Goal: Transaction & Acquisition: Download file/media

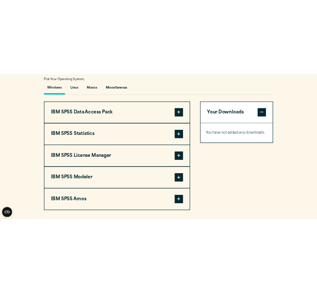
scroll to position [617, 0]
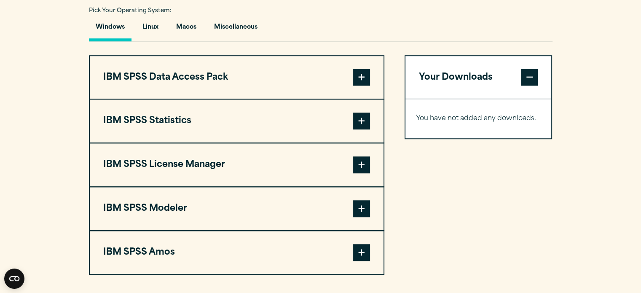
click at [367, 129] on span at bounding box center [361, 121] width 17 height 17
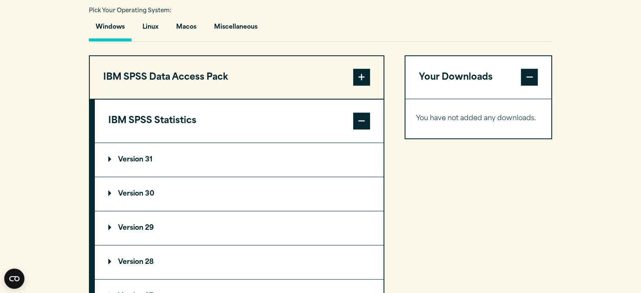
click at [163, 177] on summary "Version 31" at bounding box center [239, 160] width 289 height 34
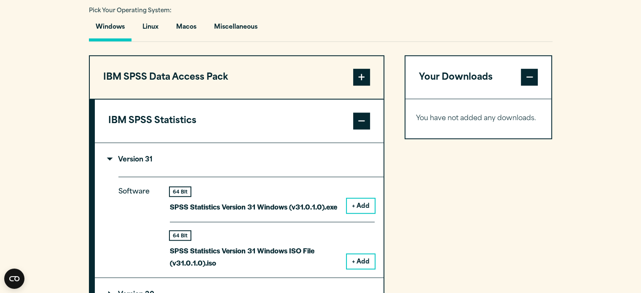
click at [362, 213] on button "+ Add" at bounding box center [361, 205] width 28 height 14
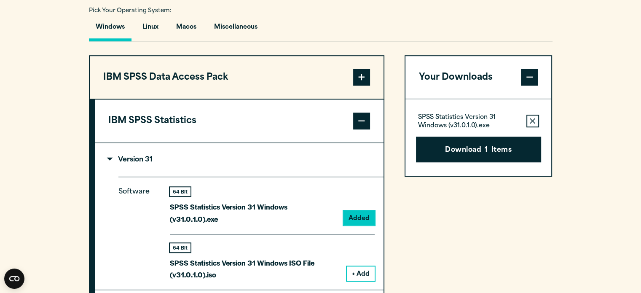
click at [368, 86] on span at bounding box center [361, 77] width 17 height 17
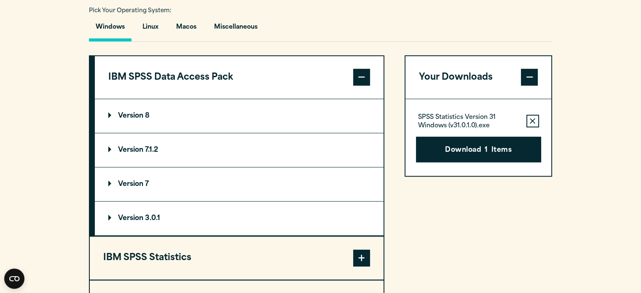
click at [337, 133] on summary "Version 8" at bounding box center [239, 116] width 289 height 34
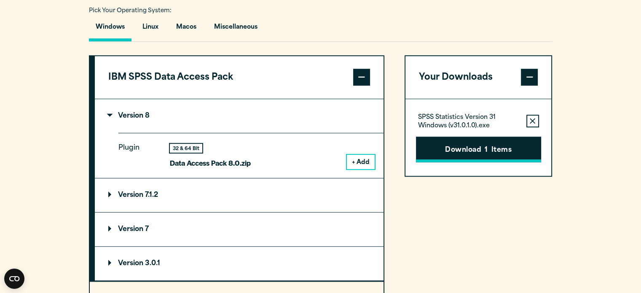
click at [467, 163] on button "Download 1 Items" at bounding box center [478, 150] width 125 height 26
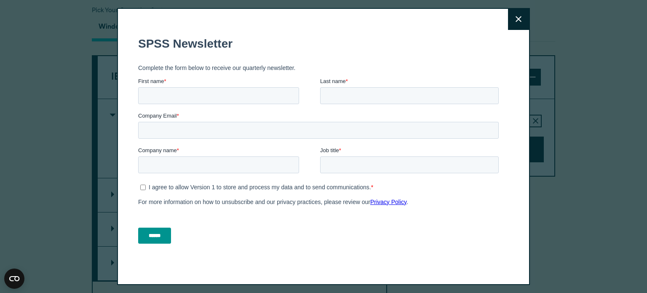
click at [196, 90] on input "First name *" at bounding box center [218, 95] width 161 height 17
type input "*****"
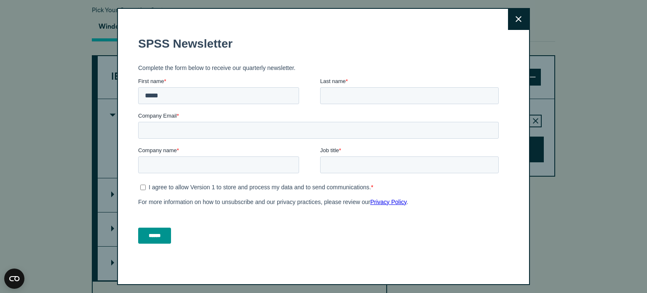
click at [512, 20] on button "Close" at bounding box center [518, 19] width 21 height 21
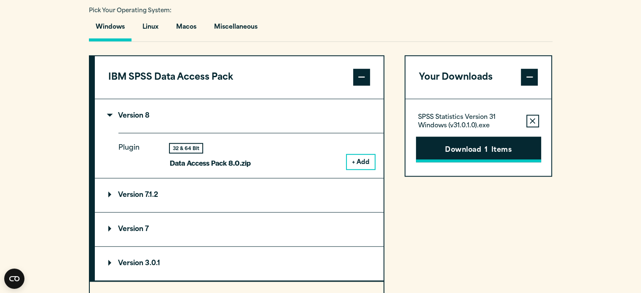
click at [539, 163] on button "Download 1 Items" at bounding box center [478, 150] width 125 height 26
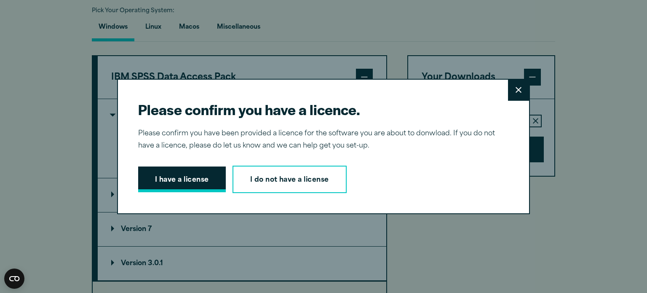
click at [196, 175] on button "I have a license" at bounding box center [182, 179] width 88 height 26
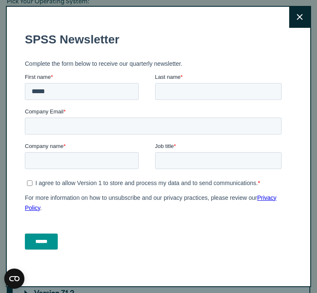
click at [294, 21] on button "Close" at bounding box center [299, 17] width 21 height 21
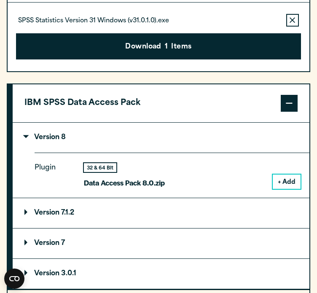
scroll to position [701, 0]
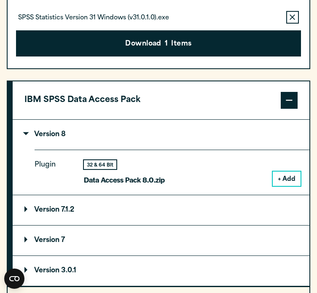
click at [88, 128] on summary "Version 8" at bounding box center [161, 135] width 297 height 30
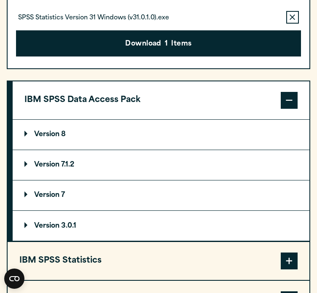
click at [128, 81] on button "IBM SPSS Data Access Pack" at bounding box center [161, 100] width 297 height 38
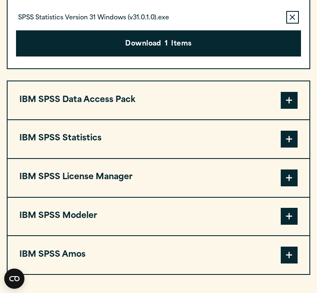
click at [121, 120] on button "IBM SPSS Statistics" at bounding box center [159, 139] width 302 height 38
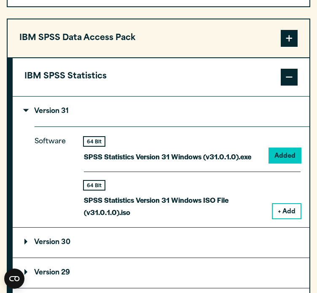
scroll to position [817, 0]
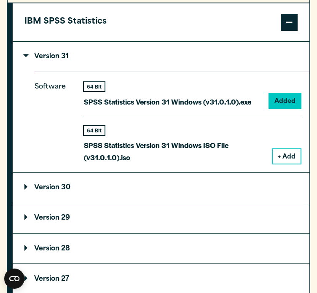
click at [126, 173] on summary "Version 30" at bounding box center [161, 188] width 297 height 30
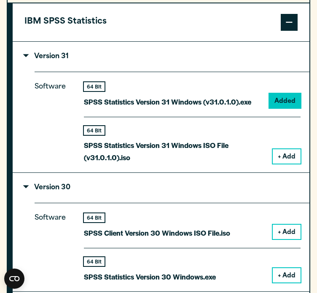
click at [278, 268] on button "+ Add" at bounding box center [287, 275] width 28 height 14
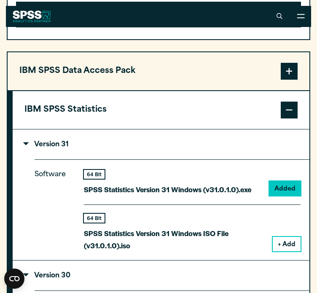
scroll to position [752, 0]
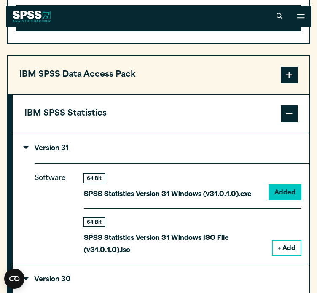
click at [287, 95] on button "IBM SPSS Statistics" at bounding box center [161, 114] width 297 height 38
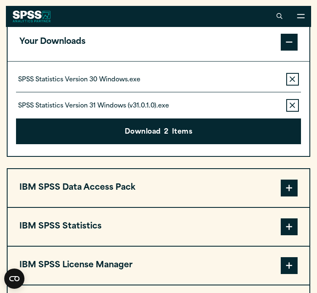
scroll to position [607, 0]
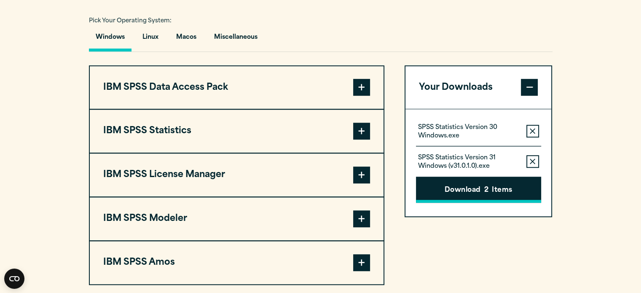
click at [466, 203] on button "Download 2 Items" at bounding box center [478, 190] width 125 height 26
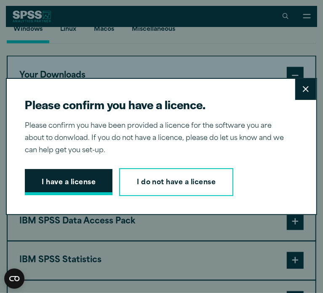
click at [89, 177] on button "I have a license" at bounding box center [69, 182] width 88 height 26
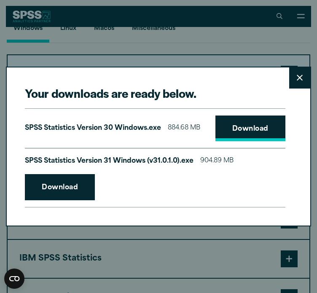
click at [244, 129] on link "Download" at bounding box center [250, 128] width 70 height 26
click at [306, 78] on button "Close" at bounding box center [299, 77] width 21 height 21
